Goal: Transaction & Acquisition: Purchase product/service

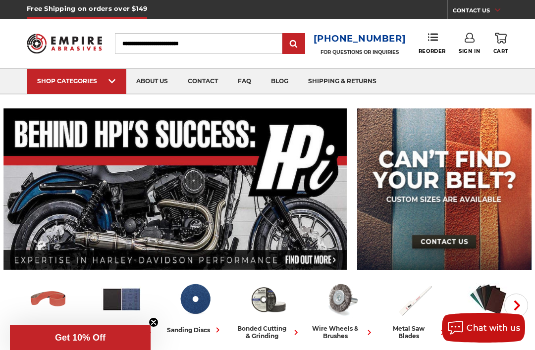
click at [156, 41] on input "Search" at bounding box center [199, 43] width 168 height 21
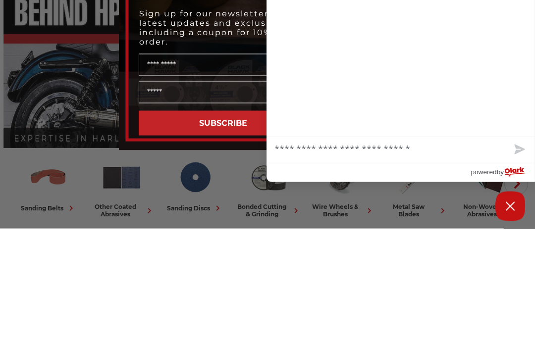
scroll to position [122, 0]
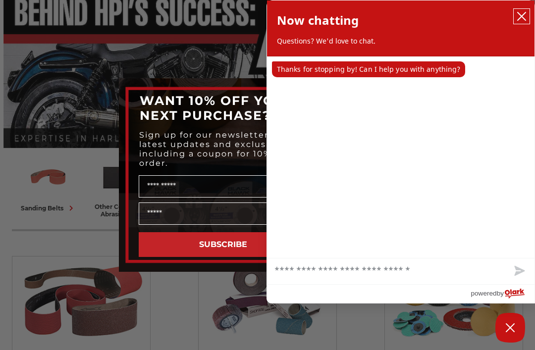
click at [525, 16] on icon "close chatbox" at bounding box center [522, 16] width 10 height 10
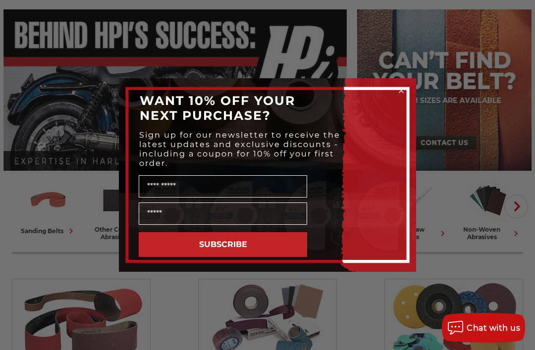
scroll to position [0, 0]
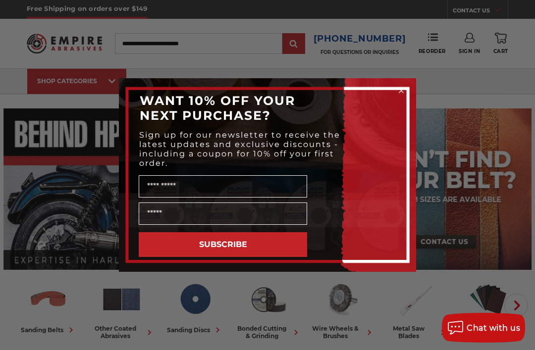
click at [408, 83] on form "WANT 10% OFF YOUR NEXT PURCHASE? Sign up for our newsletter to receive the late…" at bounding box center [267, 175] width 297 height 194
click at [403, 89] on icon "Close dialog" at bounding box center [402, 91] width 4 height 4
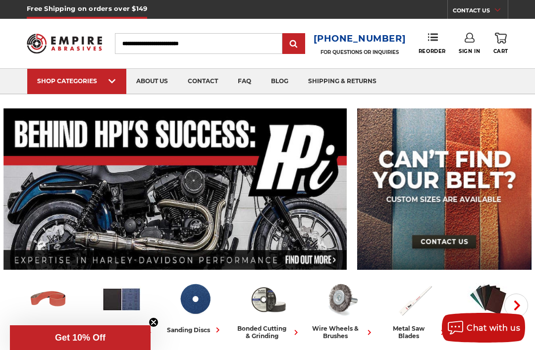
click at [167, 44] on input "Search" at bounding box center [199, 43] width 168 height 21
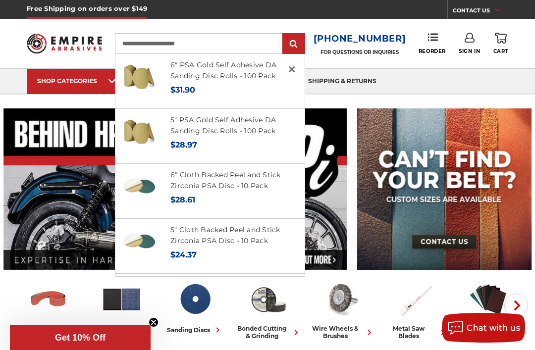
type input "**********"
click at [228, 79] on link "6" PSA Gold Self Adhesive DA Sanding Disc Rolls - 100 Pack" at bounding box center [224, 70] width 106 height 20
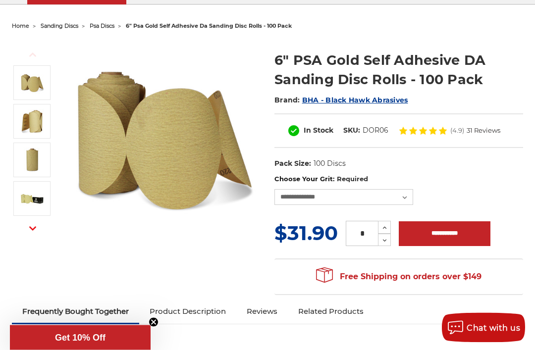
scroll to position [95, 0]
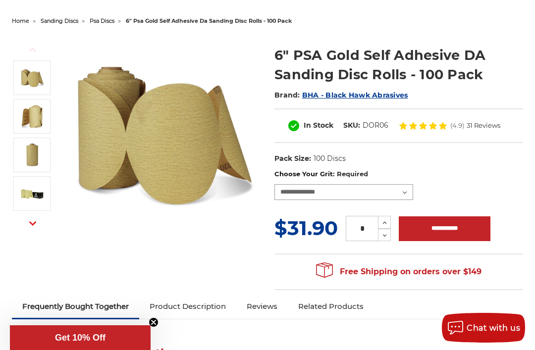
click at [405, 197] on select "**********" at bounding box center [344, 192] width 139 height 16
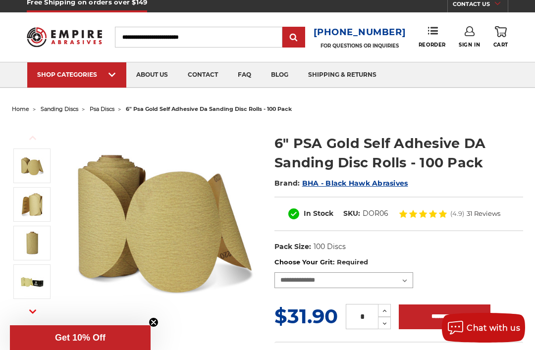
scroll to position [0, 0]
